Goal: Information Seeking & Learning: Learn about a topic

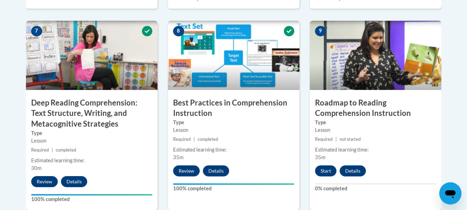
scroll to position [594, 0]
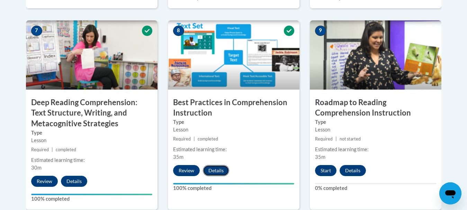
click at [211, 173] on button "Details" at bounding box center [216, 170] width 26 height 11
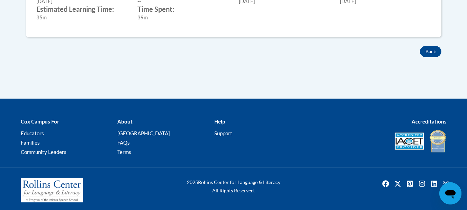
scroll to position [404, 0]
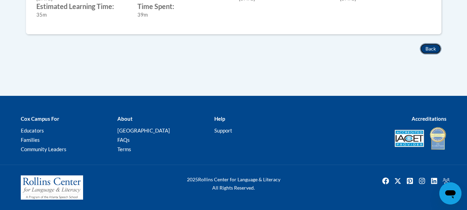
click at [427, 52] on button "Back" at bounding box center [430, 48] width 21 height 11
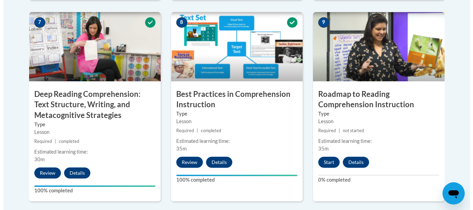
scroll to position [603, 0]
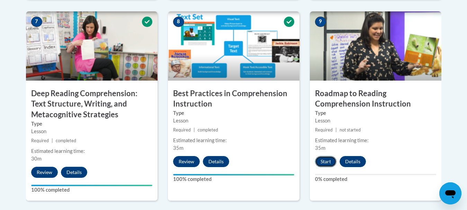
click at [326, 164] on button "Start" at bounding box center [325, 161] width 21 height 11
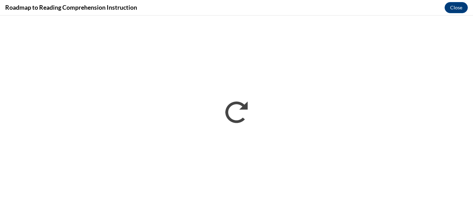
scroll to position [0, 0]
